Goal: Task Accomplishment & Management: Use online tool/utility

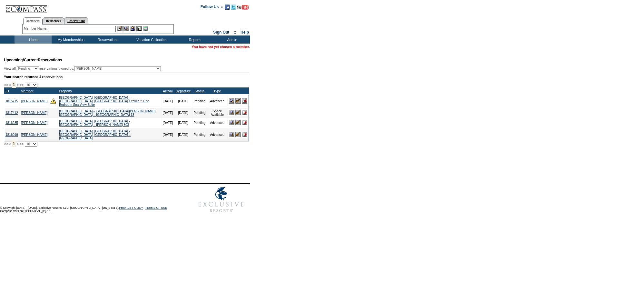
click at [88, 22] on link "Reservations" at bounding box center [76, 20] width 24 height 7
click at [40, 26] on div "ReservationId:" at bounding box center [36, 28] width 24 height 5
click at [38, 19] on link "Members" at bounding box center [33, 20] width 20 height 7
click at [84, 27] on input "text" at bounding box center [82, 29] width 67 height 6
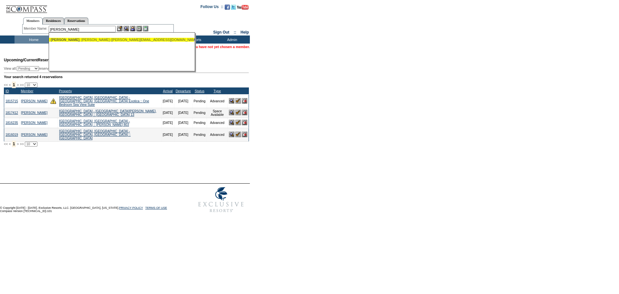
drag, startPoint x: 85, startPoint y: 39, endPoint x: 101, endPoint y: 36, distance: 15.8
click at [85, 40] on div "[PERSON_NAME] ([PERSON_NAME][EMAIL_ADDRESS][DOMAIN_NAME])" at bounding box center [122, 40] width 142 height 4
type input "[PERSON_NAME] ([PERSON_NAME][EMAIL_ADDRESS][DOMAIN_NAME])"
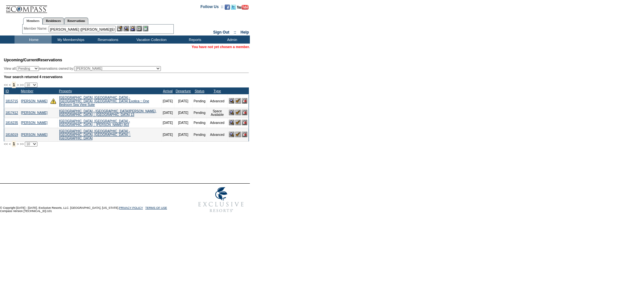
click at [134, 28] on img at bounding box center [132, 28] width 5 height 5
click at [129, 29] on img at bounding box center [125, 28] width 5 height 5
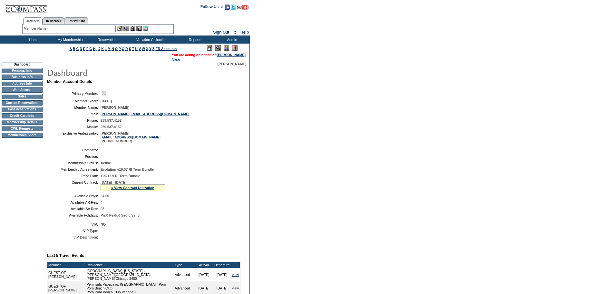
click at [15, 105] on td "Current Reservations" at bounding box center [22, 102] width 41 height 5
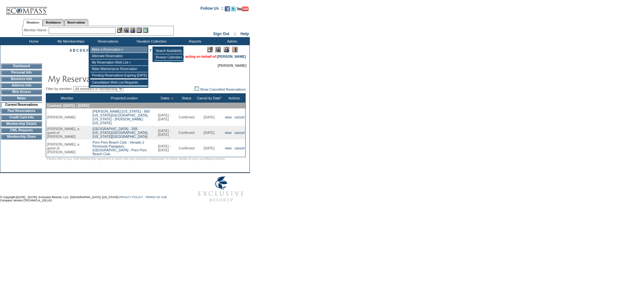
click at [113, 49] on td "Make a Reservation »" at bounding box center [118, 49] width 57 height 6
